Goal: Task Accomplishment & Management: Manage account settings

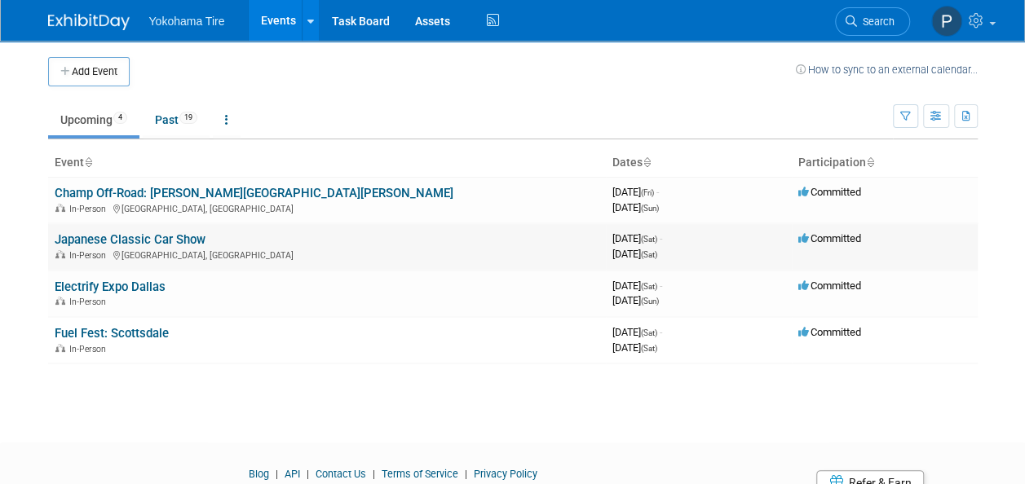
click at [163, 240] on link "Japanese Classic Car Show" at bounding box center [130, 239] width 151 height 15
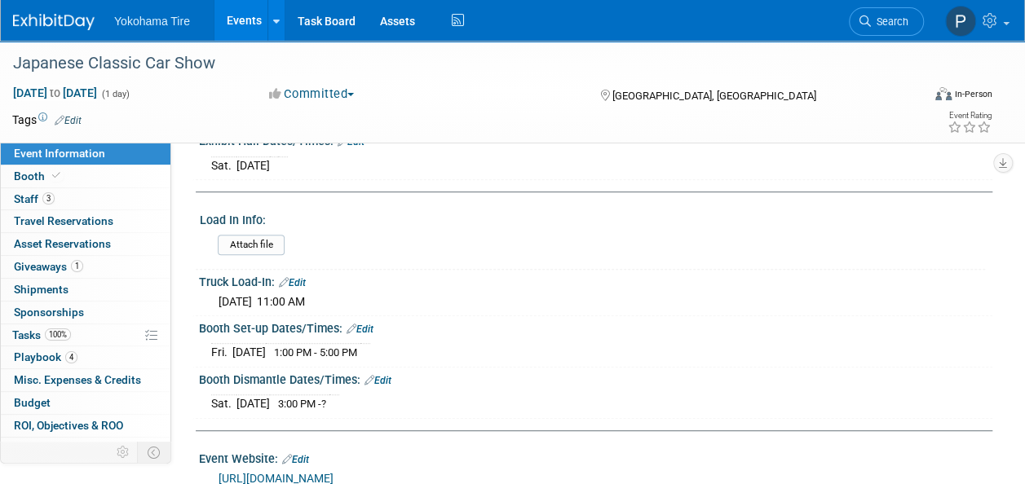
scroll to position [308, 0]
click at [365, 323] on link "Edit" at bounding box center [360, 328] width 27 height 11
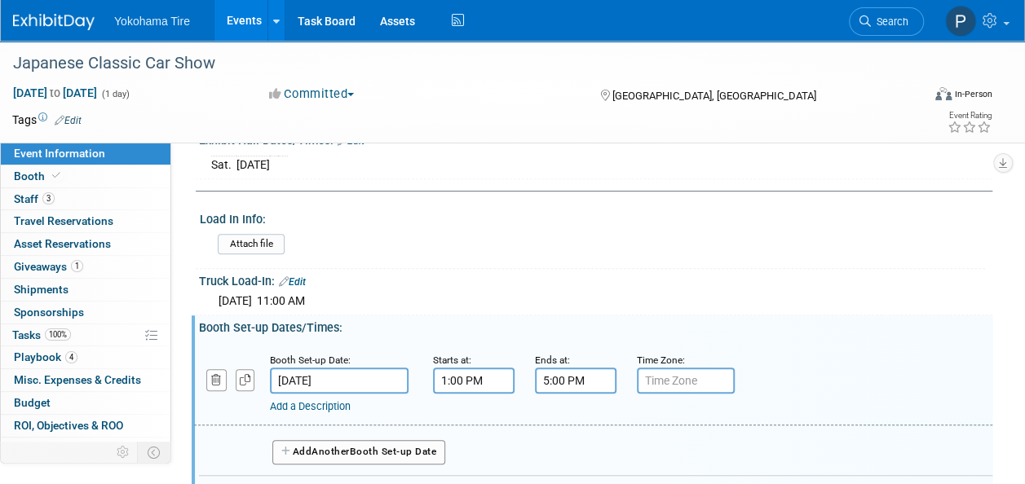
click at [462, 377] on input "1:00 PM" at bounding box center [474, 381] width 82 height 26
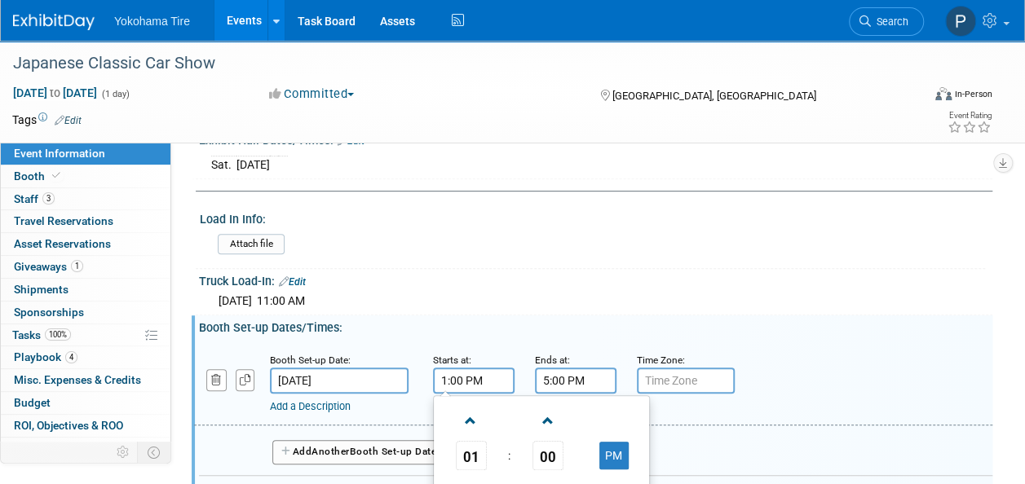
click at [447, 377] on input "1:00 PM" at bounding box center [474, 381] width 82 height 26
type input "11:00 PM"
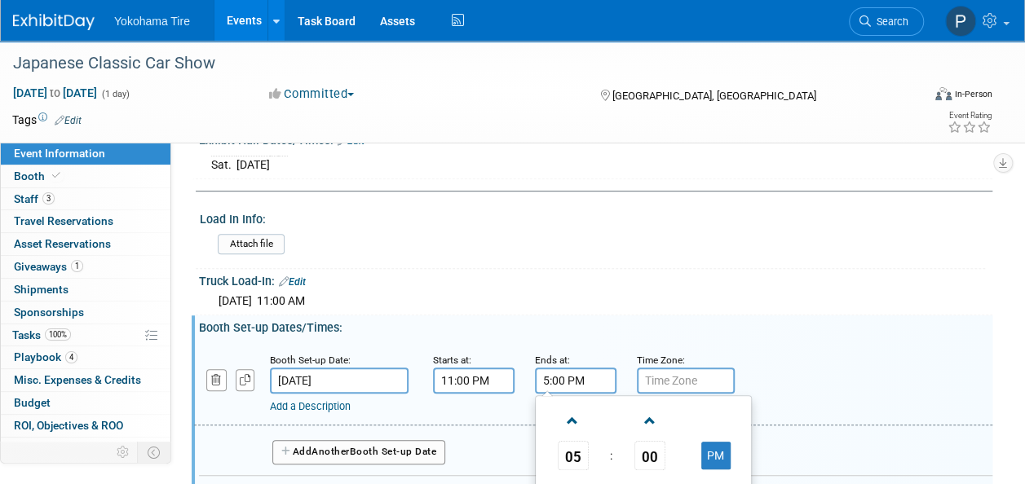
click at [549, 377] on input "5:00 PM" at bounding box center [576, 381] width 82 height 26
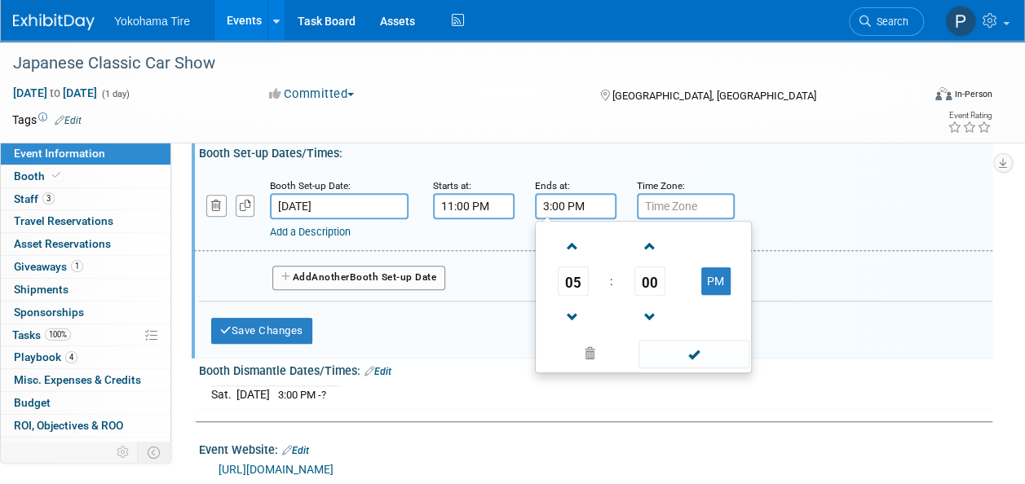
scroll to position [496, 0]
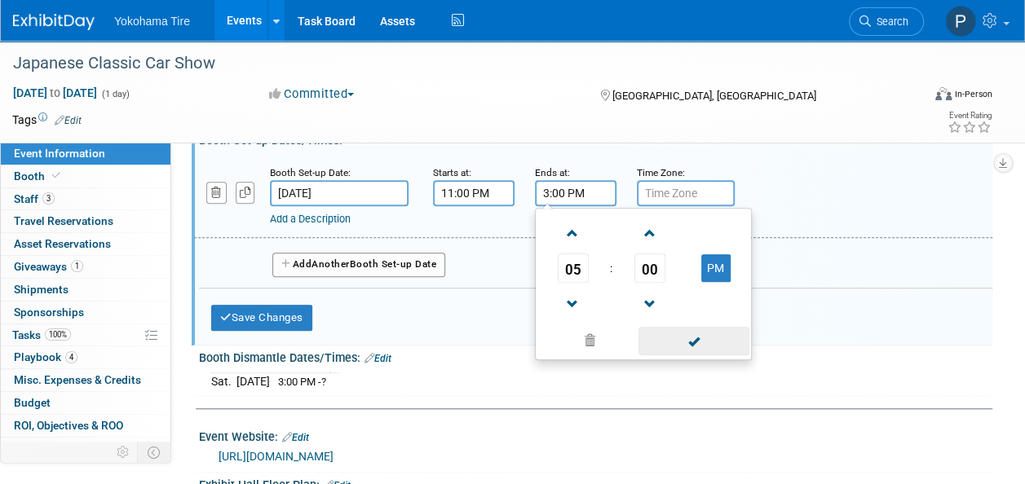
click at [690, 334] on span at bounding box center [694, 341] width 110 height 29
type input "3:00 PM"
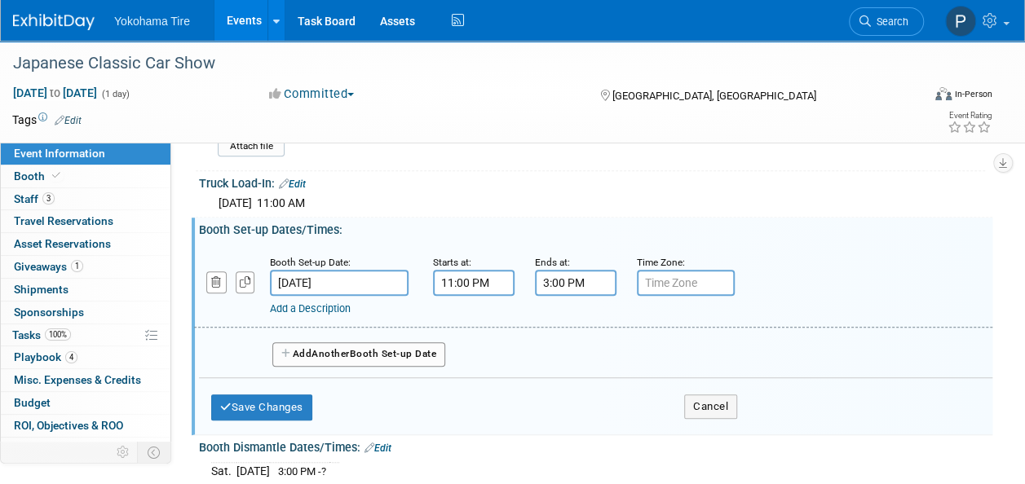
scroll to position [391, 0]
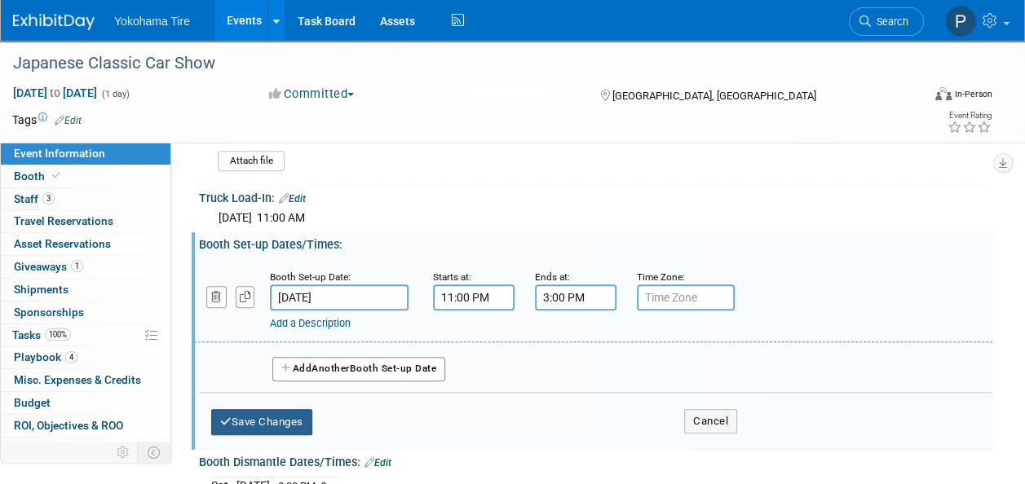
click at [285, 418] on button "Save Changes" at bounding box center [261, 422] width 101 height 26
